Goal: Navigation & Orientation: Find specific page/section

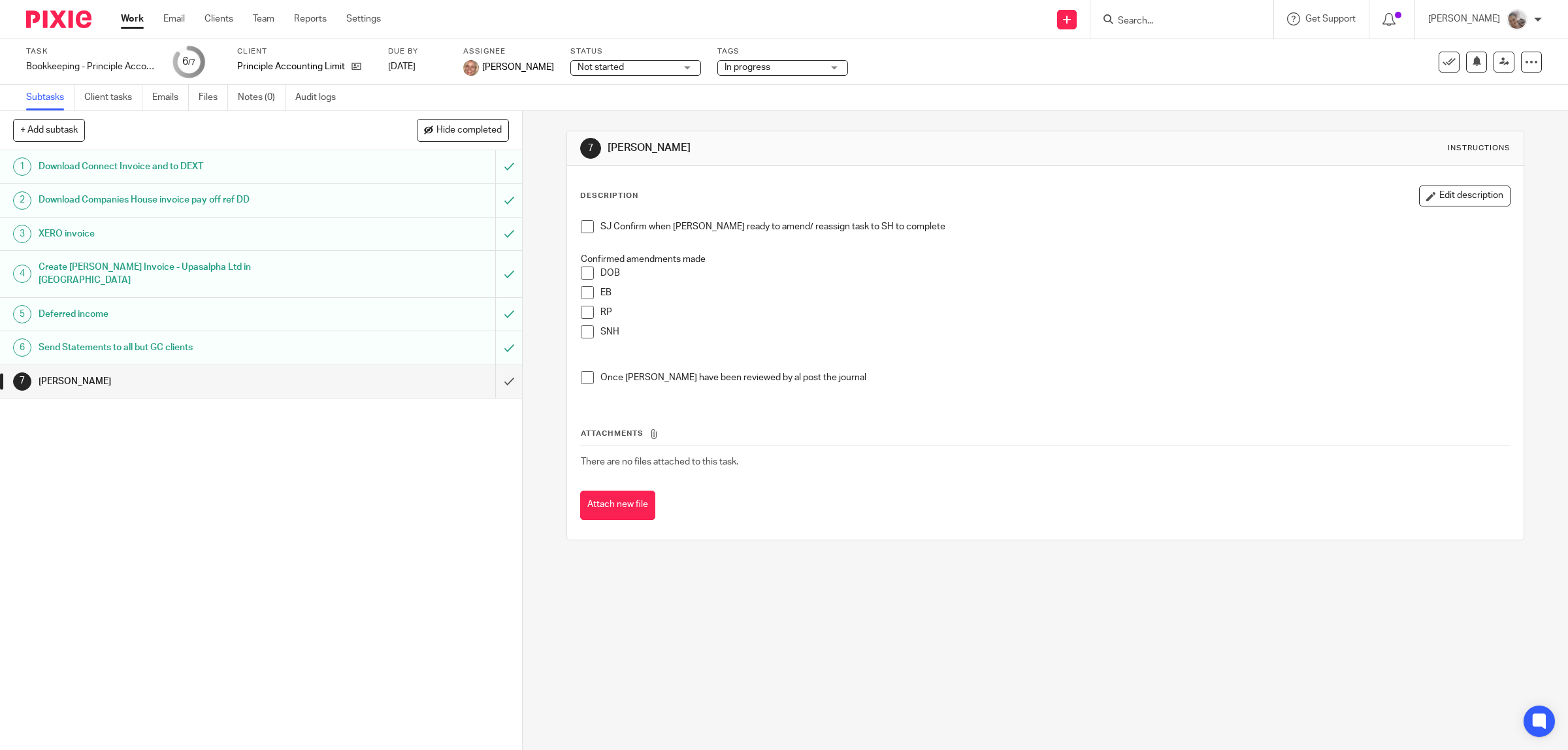
click at [130, 13] on link "Work" at bounding box center [132, 19] width 23 height 13
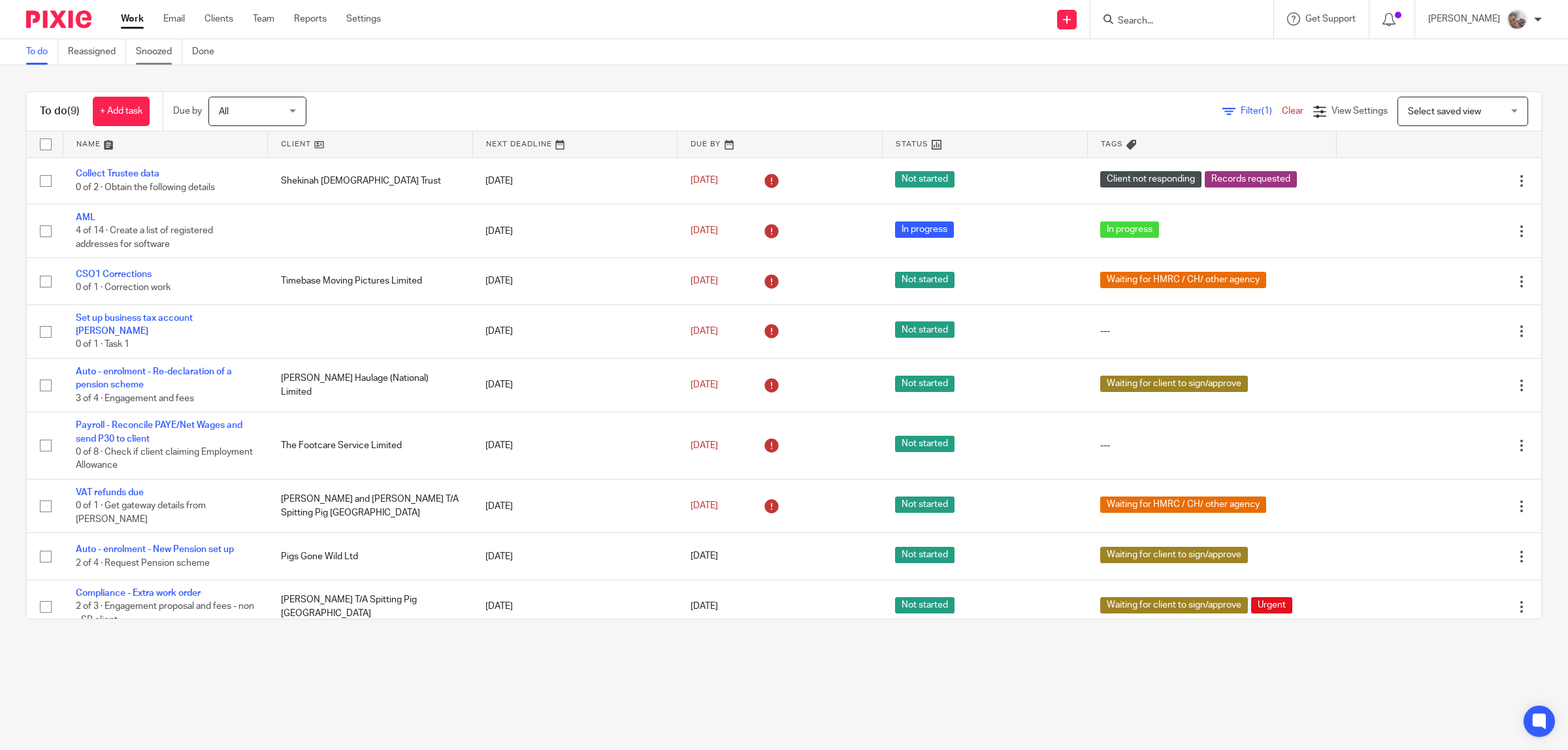
click at [161, 56] on link "Snoozed" at bounding box center [159, 52] width 46 height 26
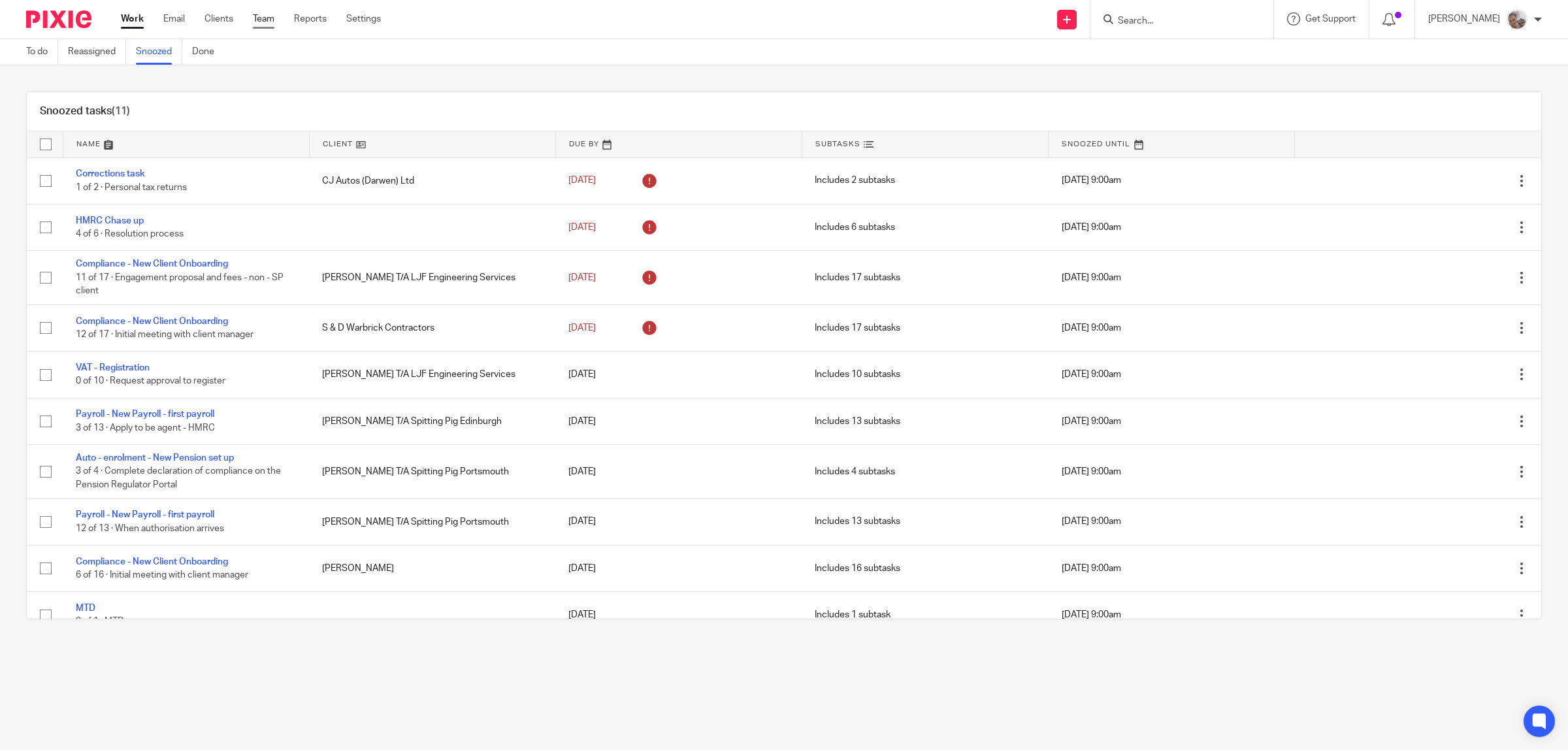
click at [273, 14] on link "Team" at bounding box center [263, 19] width 21 height 13
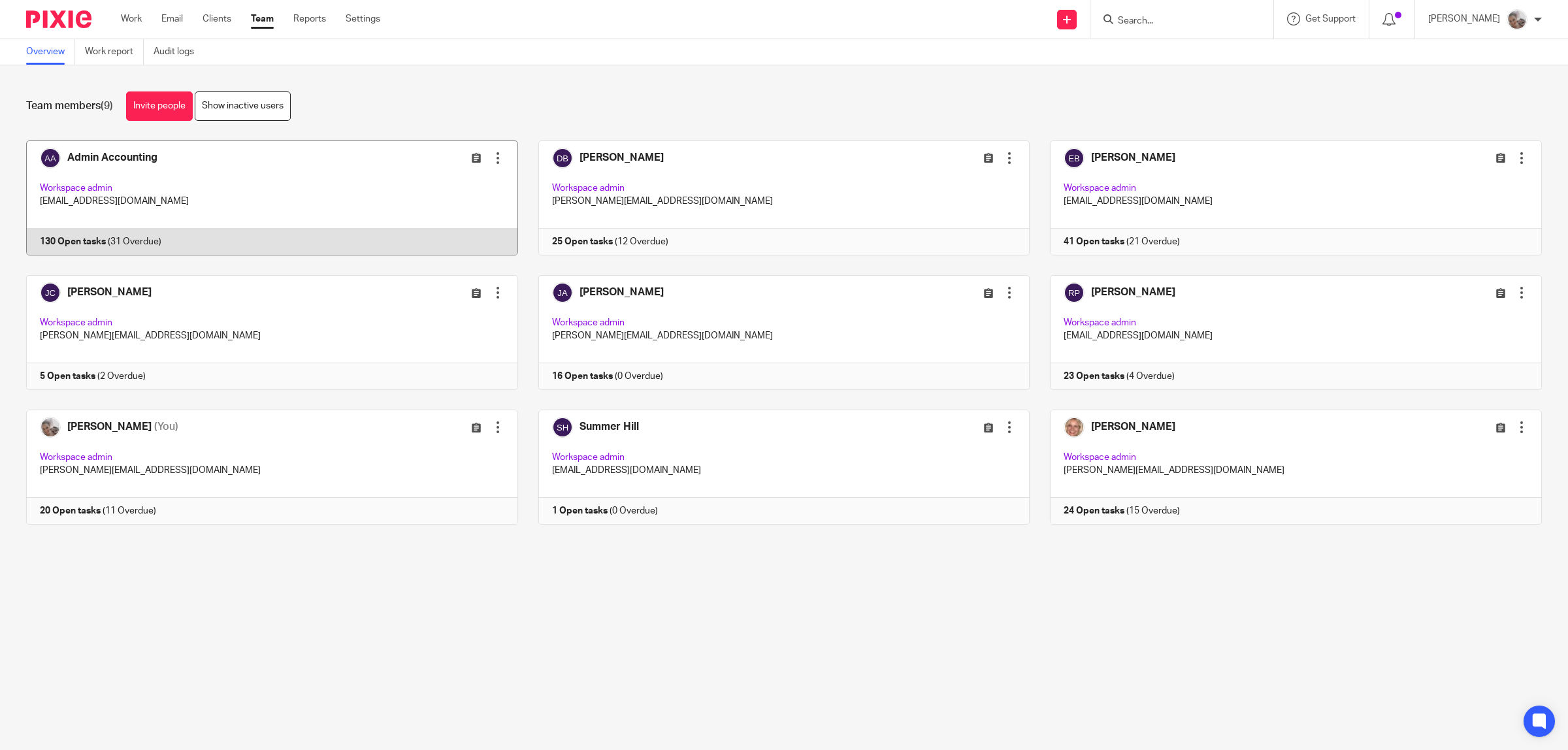
click at [141, 164] on link at bounding box center [262, 198] width 512 height 115
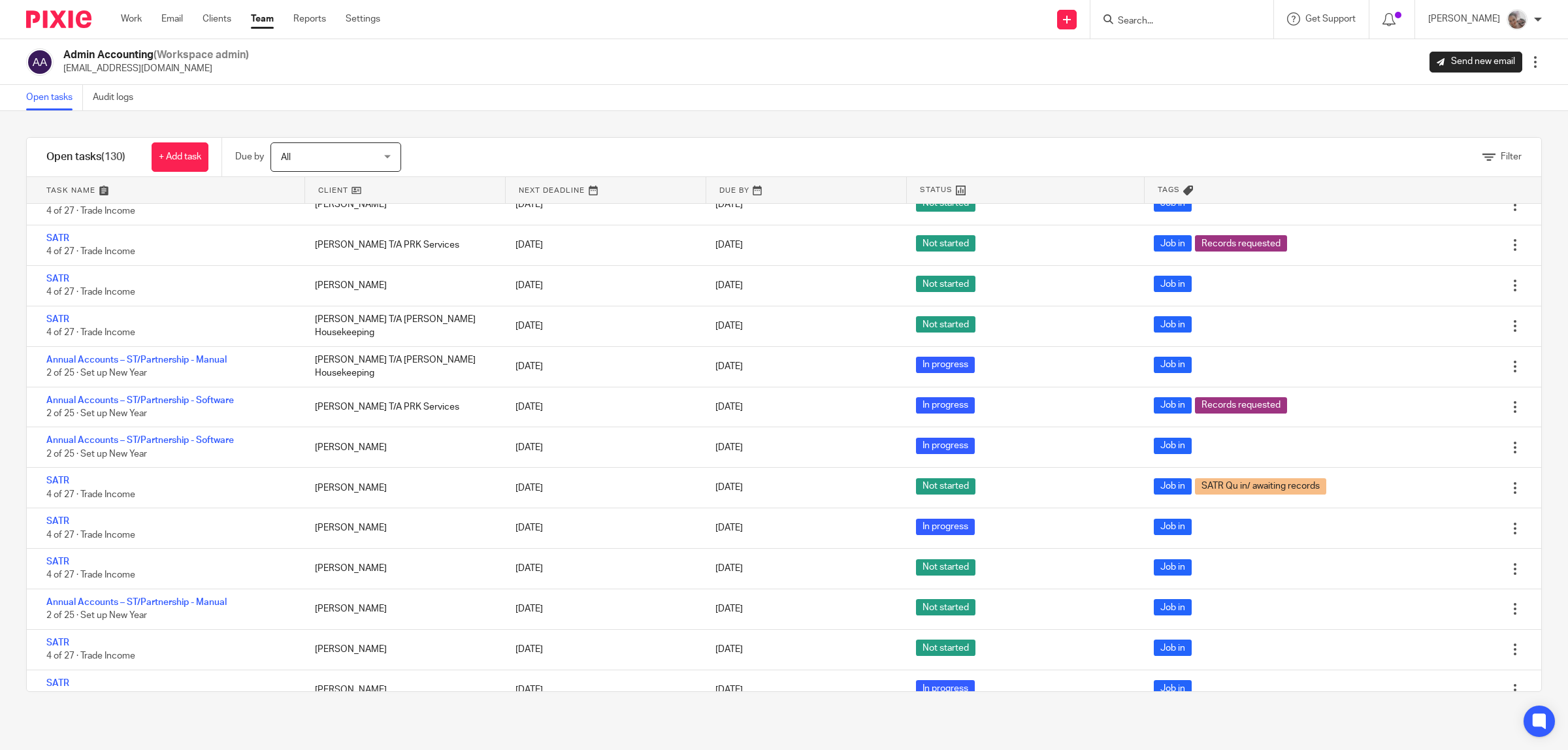
scroll to position [1715, 0]
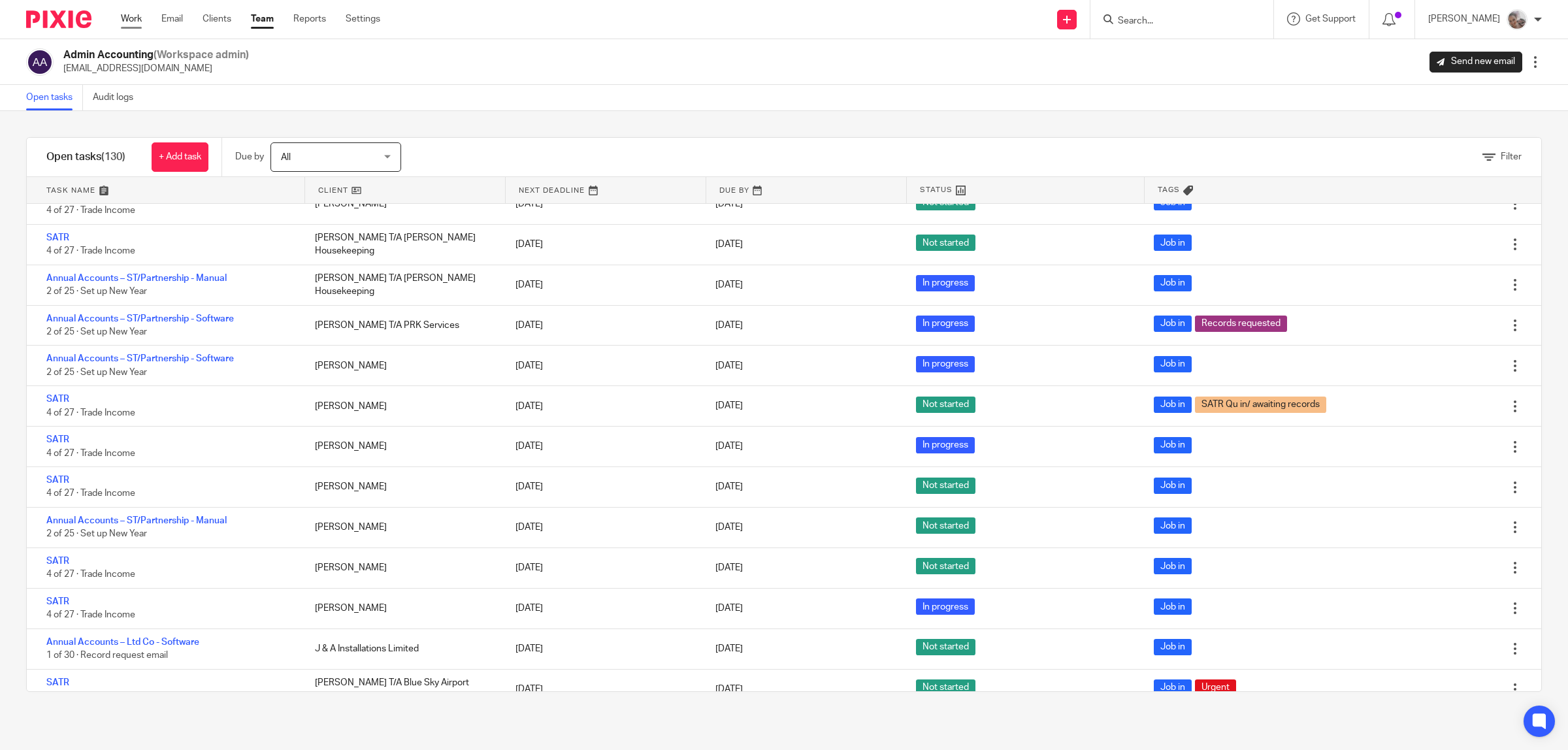
click at [135, 19] on link "Work" at bounding box center [131, 19] width 21 height 13
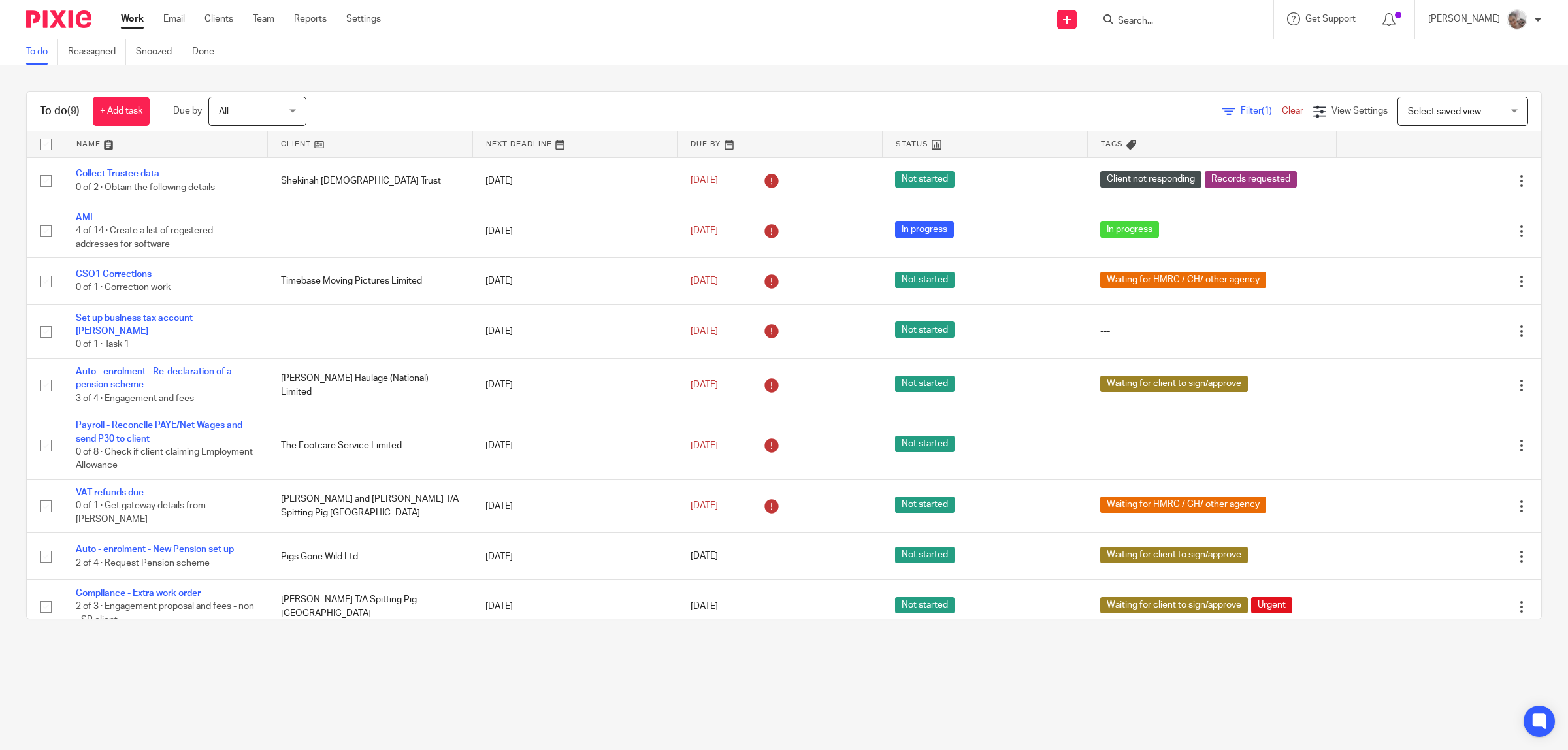
click at [264, 26] on div "Work Email Clients Team Reports Settings Work Email Clients Team Reports Settin…" at bounding box center [254, 19] width 293 height 39
click at [263, 21] on link "Team" at bounding box center [263, 19] width 21 height 13
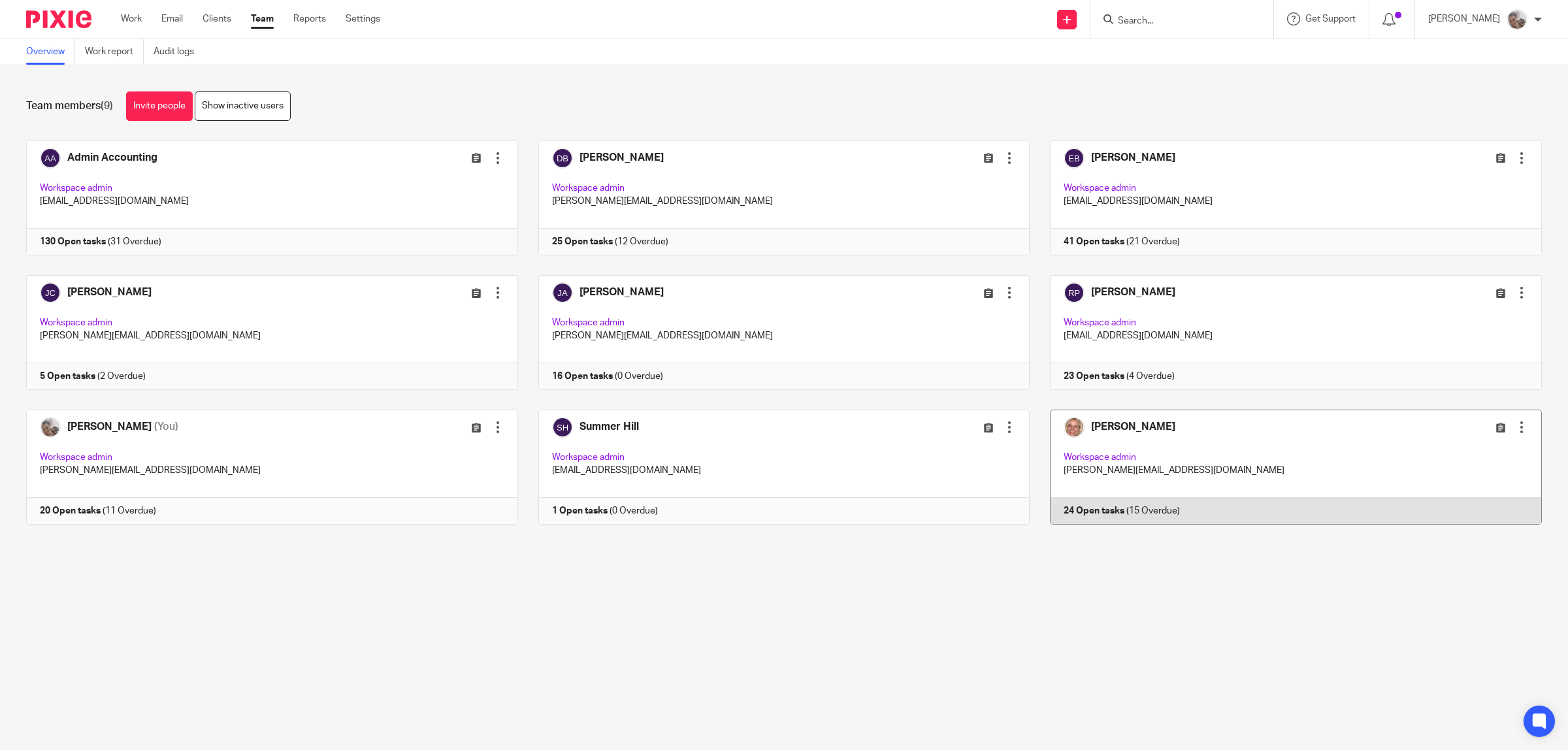
click at [1114, 425] on link at bounding box center [1286, 467] width 512 height 115
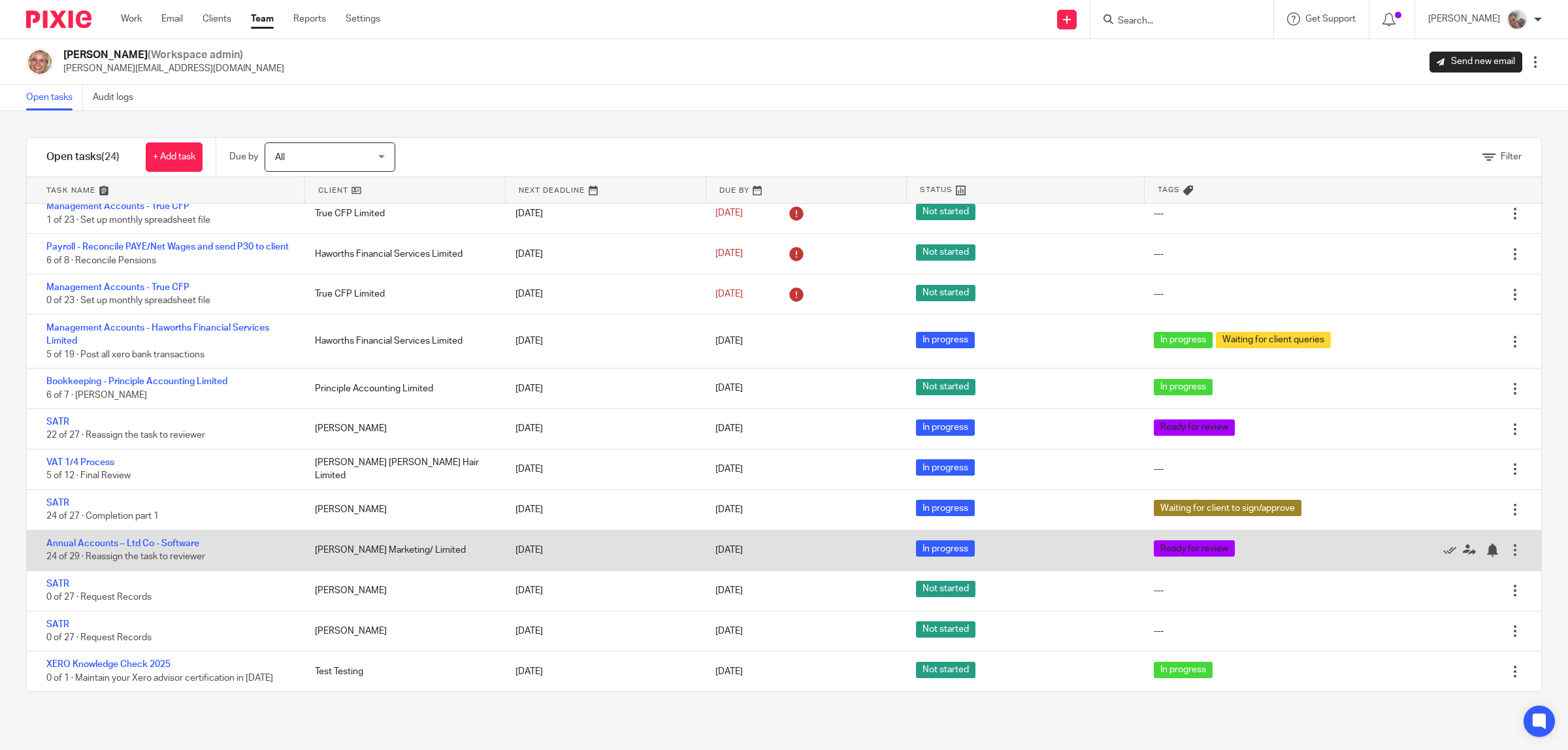
scroll to position [44, 0]
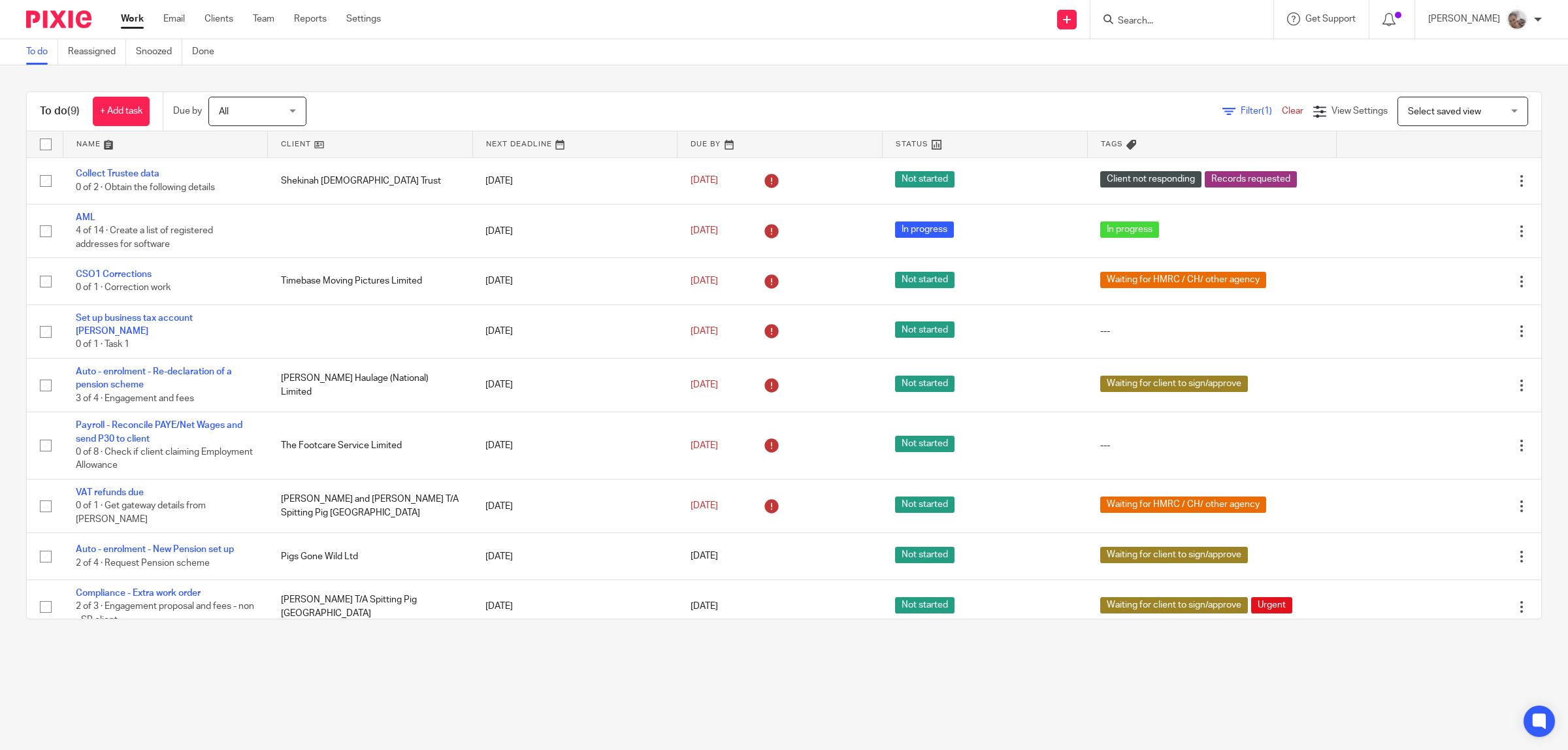
click at [1135, 19] on input "Search" at bounding box center [1175, 21] width 117 height 12
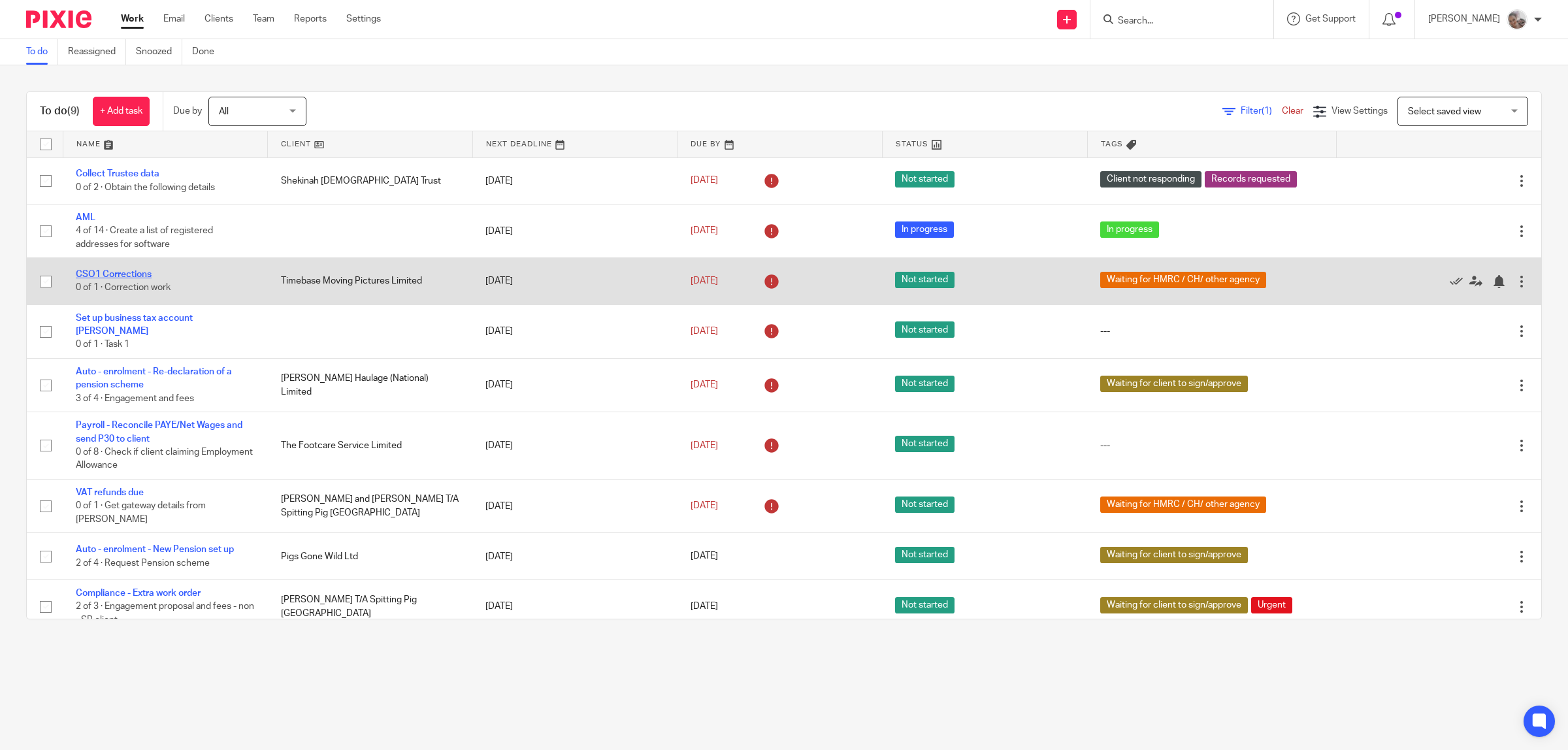
click at [112, 275] on link "CSO1 Corrections" at bounding box center [114, 274] width 76 height 9
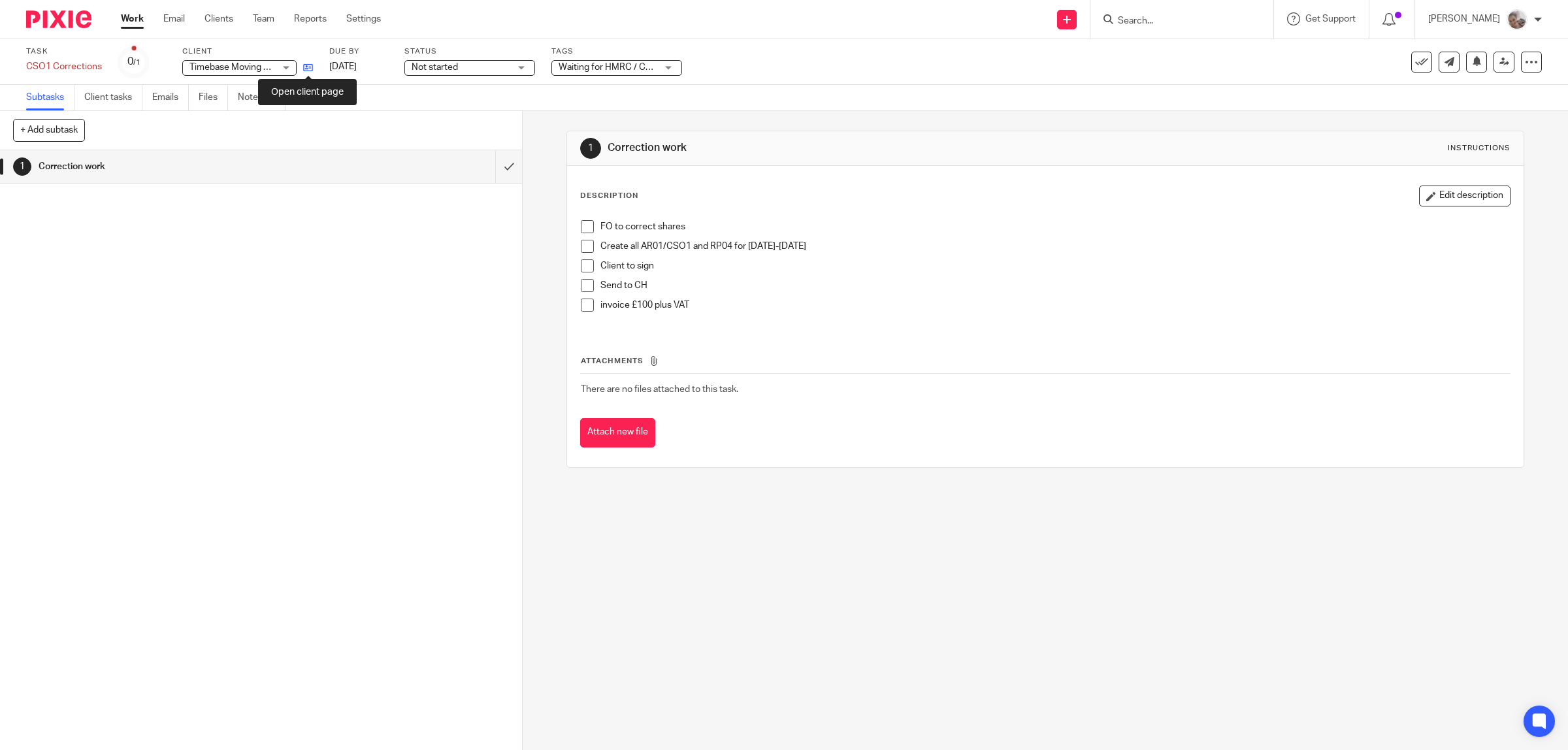
click at [304, 69] on icon at bounding box center [308, 68] width 10 height 10
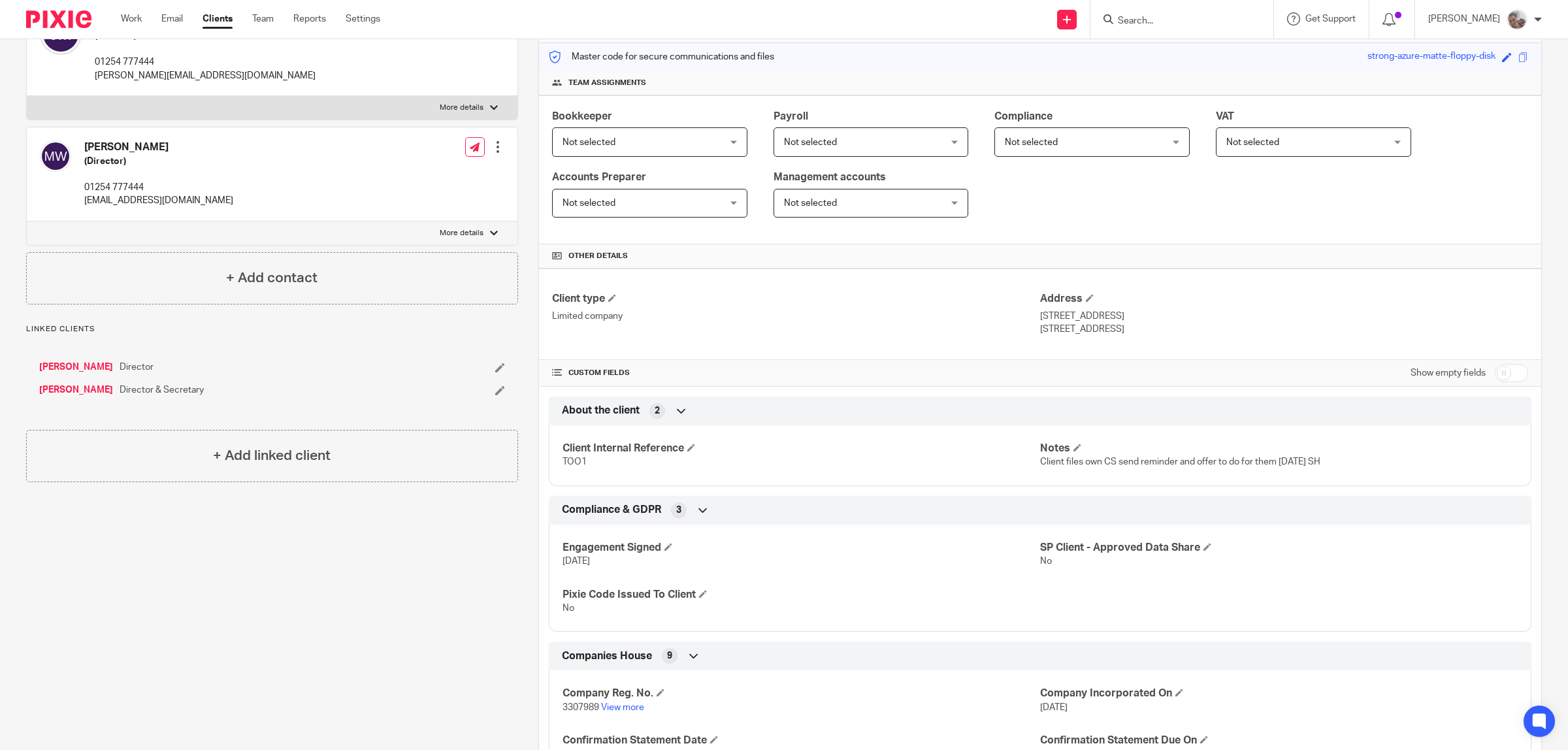
scroll to position [326, 0]
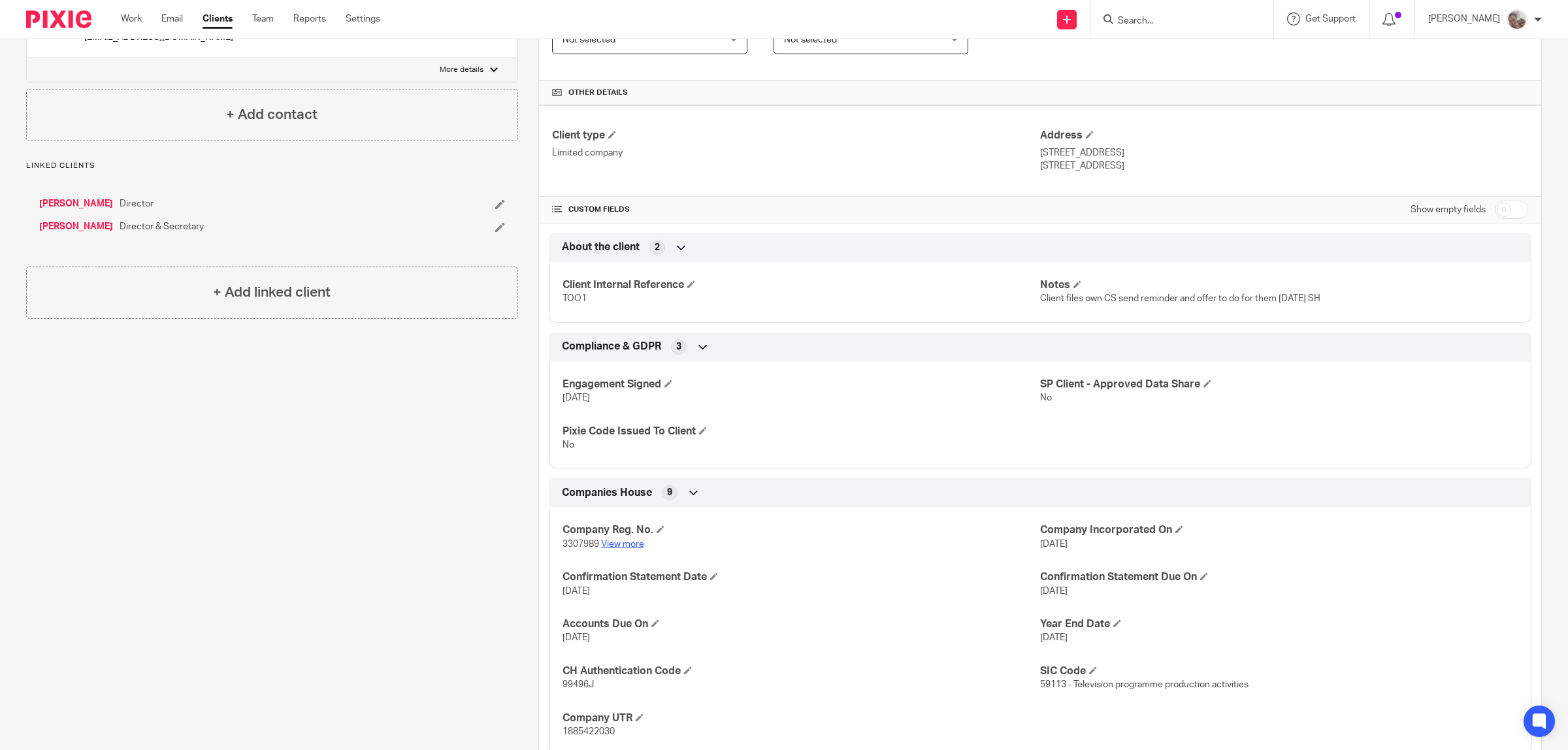
click at [621, 543] on link "View more" at bounding box center [623, 544] width 43 height 9
